Goal: Navigation & Orientation: Find specific page/section

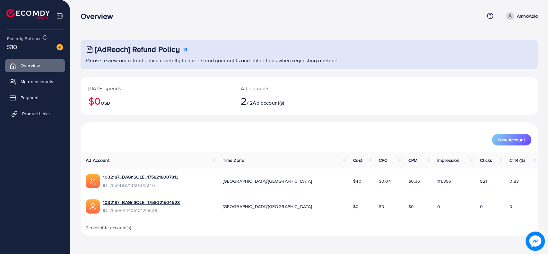
click at [25, 114] on span "Product Links" at bounding box center [36, 113] width 28 height 6
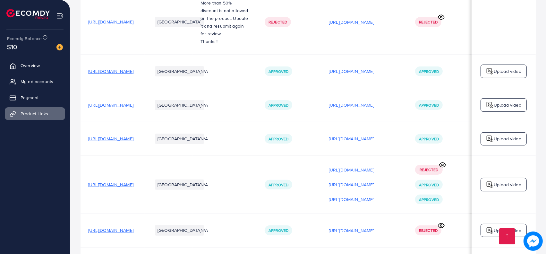
click at [131, 72] on span "[URL][DOMAIN_NAME]" at bounding box center [110, 71] width 45 height 6
click at [374, 72] on p "[URL][DOMAIN_NAME]" at bounding box center [351, 71] width 45 height 8
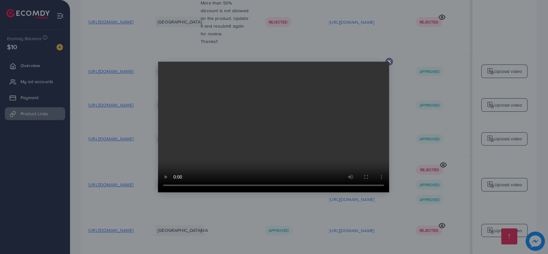
click at [390, 61] on icon at bounding box center [388, 61] width 5 height 5
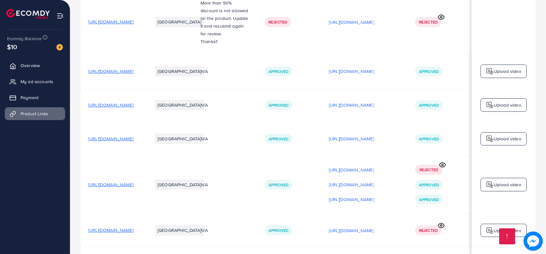
click at [133, 106] on span "[URL][DOMAIN_NAME]" at bounding box center [110, 105] width 45 height 6
click at [374, 106] on p "[URL][DOMAIN_NAME]" at bounding box center [351, 105] width 45 height 8
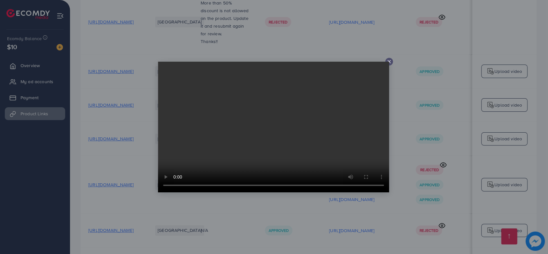
click at [388, 59] on icon at bounding box center [388, 61] width 5 height 5
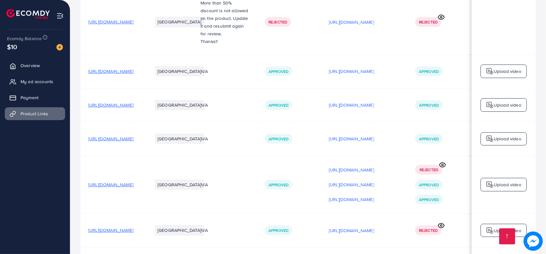
click at [133, 137] on span "[URL][DOMAIN_NAME]" at bounding box center [110, 138] width 45 height 6
click at [374, 140] on p "[URL][DOMAIN_NAME]" at bounding box center [351, 139] width 45 height 8
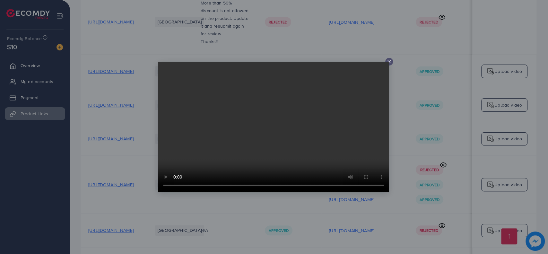
click at [390, 61] on icon at bounding box center [388, 61] width 5 height 5
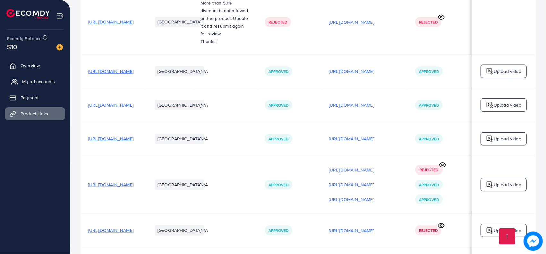
click at [44, 79] on span "My ad accounts" at bounding box center [38, 81] width 33 height 6
